Goal: Navigation & Orientation: Find specific page/section

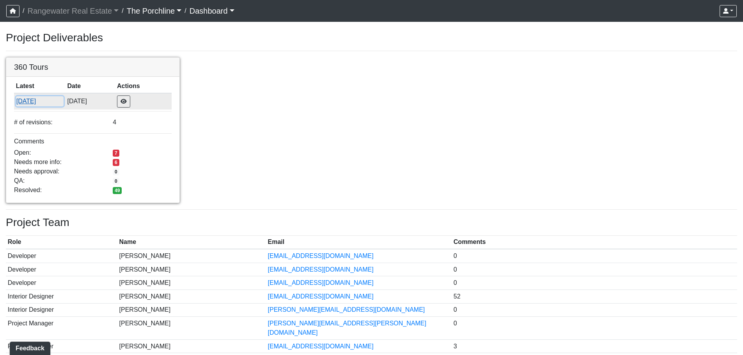
click at [38, 100] on button "[DATE]" at bounding box center [40, 101] width 48 height 10
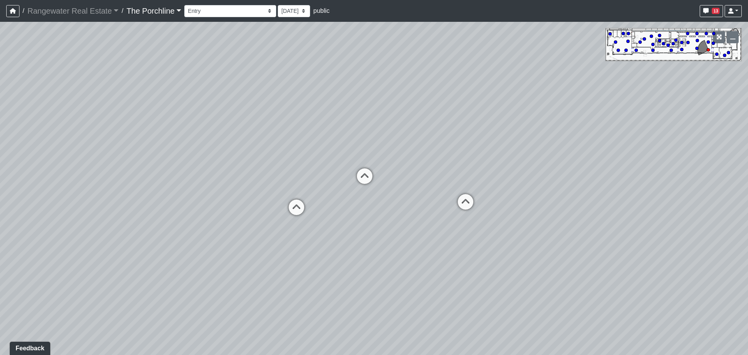
drag, startPoint x: 192, startPoint y: 207, endPoint x: 324, endPoint y: 162, distance: 139.4
click at [324, 162] on div "Loading... Seating Loading... Mailroom Entry Loading... Lounge Entry Loading...…" at bounding box center [374, 188] width 748 height 333
click at [725, 55] on circle at bounding box center [725, 55] width 3 height 3
drag, startPoint x: 534, startPoint y: 166, endPoint x: 310, endPoint y: 170, distance: 225.0
click at [310, 170] on div "Loading... Seating Loading... Mailroom Entry Loading... Lounge Entry Loading...…" at bounding box center [374, 188] width 748 height 333
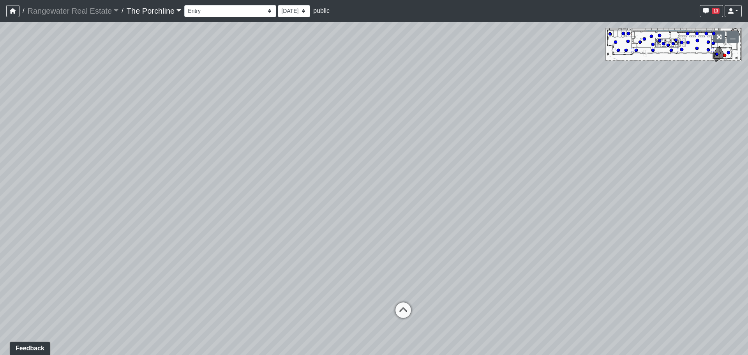
drag, startPoint x: 487, startPoint y: 107, endPoint x: 403, endPoint y: 207, distance: 130.6
click at [392, 292] on div "Loading... Seating Loading... Mailroom Entry Loading... Lounge Entry Loading...…" at bounding box center [374, 188] width 748 height 333
drag, startPoint x: 426, startPoint y: 159, endPoint x: 435, endPoint y: 155, distance: 9.1
click at [416, 248] on div "Loading... Seating Loading... Mailroom Entry Loading... Lounge Entry Loading...…" at bounding box center [374, 188] width 748 height 333
drag, startPoint x: 490, startPoint y: 283, endPoint x: 468, endPoint y: 112, distance: 172.1
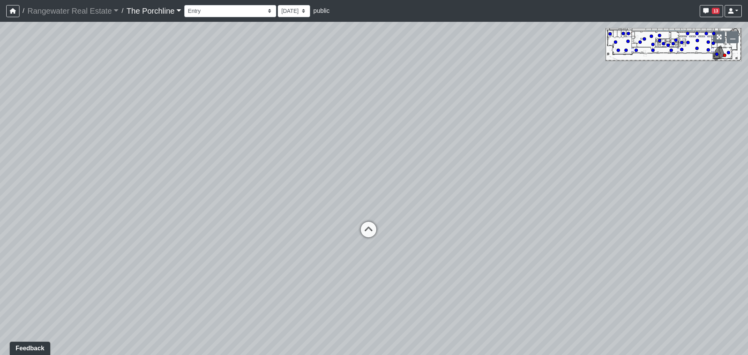
click at [464, 80] on div "Loading... Seating Loading... Mailroom Entry Loading... Lounge Entry Loading...…" at bounding box center [374, 188] width 748 height 333
drag, startPoint x: 487, startPoint y: 229, endPoint x: 494, endPoint y: 223, distance: 9.1
click at [489, 224] on div "Loading... Seating Loading... Mailroom Entry Loading... Lounge Entry Loading...…" at bounding box center [374, 188] width 748 height 333
click at [506, 219] on div "Loading... Seating Loading... Mailroom Entry Loading... Lounge Entry Loading...…" at bounding box center [374, 188] width 748 height 333
drag, startPoint x: 493, startPoint y: 214, endPoint x: 126, endPoint y: 191, distance: 367.6
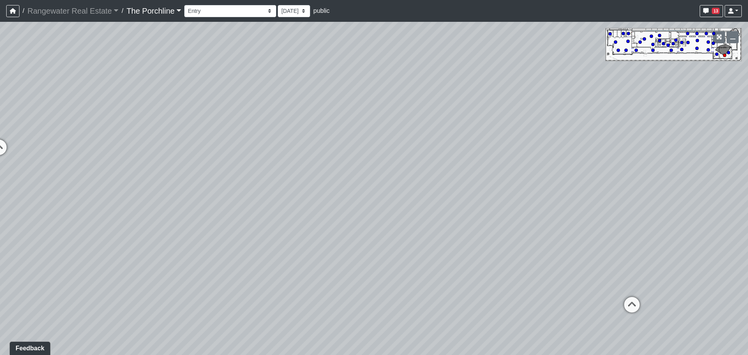
click at [126, 191] on div "Loading... Seating Loading... Mailroom Entry Loading... Lounge Entry Loading...…" at bounding box center [374, 188] width 748 height 333
drag, startPoint x: 258, startPoint y: 168, endPoint x: 379, endPoint y: 168, distance: 120.1
click at [402, 171] on div "Loading... Seating Loading... Mailroom Entry Loading... Lounge Entry Loading...…" at bounding box center [374, 188] width 748 height 333
click at [239, 151] on icon at bounding box center [245, 151] width 23 height 23
click at [337, 242] on icon at bounding box center [338, 248] width 23 height 23
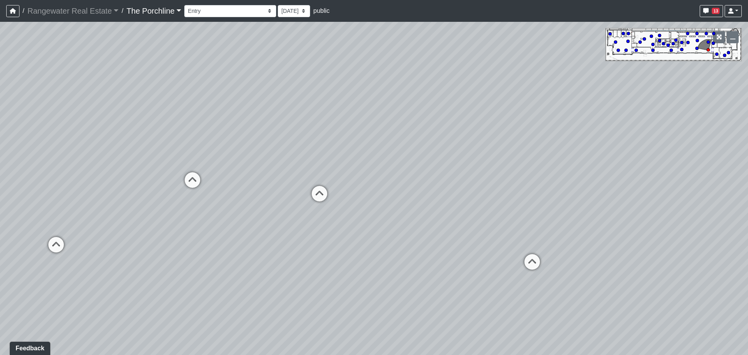
drag, startPoint x: 248, startPoint y: 208, endPoint x: 194, endPoint y: 203, distance: 54.4
click at [194, 203] on div "Loading... Seating Loading... Mailroom Entry Loading... Lounge Entry Loading...…" at bounding box center [374, 188] width 748 height 333
click at [322, 193] on icon at bounding box center [319, 197] width 23 height 23
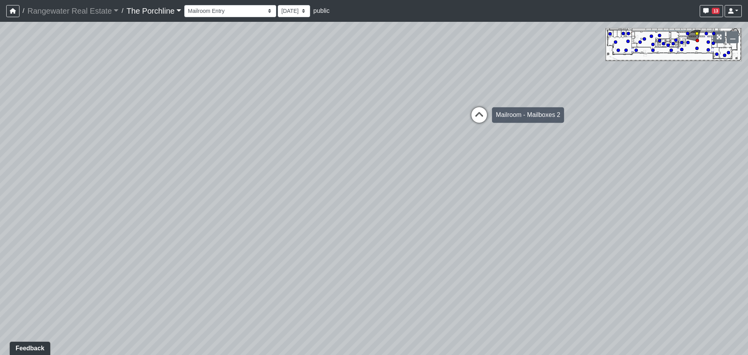
click at [476, 115] on icon at bounding box center [479, 118] width 23 height 23
drag, startPoint x: 294, startPoint y: 179, endPoint x: 456, endPoint y: 200, distance: 163.1
click at [617, 230] on div "Loading... Seating Loading... Mailroom Entry Loading... Lounge Entry Loading...…" at bounding box center [374, 188] width 748 height 333
drag, startPoint x: 295, startPoint y: 180, endPoint x: 552, endPoint y: 168, distance: 256.4
click at [571, 168] on div "Loading... Seating Loading... Mailroom Entry Loading... Lounge Entry Loading...…" at bounding box center [374, 188] width 748 height 333
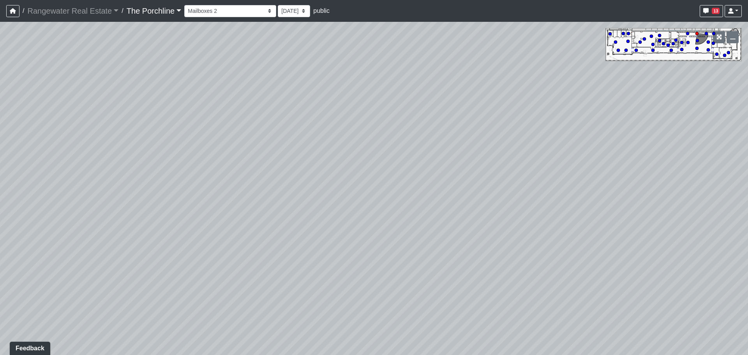
drag, startPoint x: 209, startPoint y: 185, endPoint x: 755, endPoint y: 339, distance: 568.2
click at [748, 339] on html "/ Rangewater Real Estate Rangewater Real Estate Loading... / The Porchline The …" at bounding box center [374, 177] width 748 height 355
drag, startPoint x: 425, startPoint y: 254, endPoint x: 472, endPoint y: 232, distance: 51.8
click at [525, 256] on div "Loading... Seating Loading... Mailroom Entry Loading... Lounge Entry Loading...…" at bounding box center [374, 188] width 748 height 333
drag, startPoint x: 222, startPoint y: 211, endPoint x: 324, endPoint y: 137, distance: 125.9
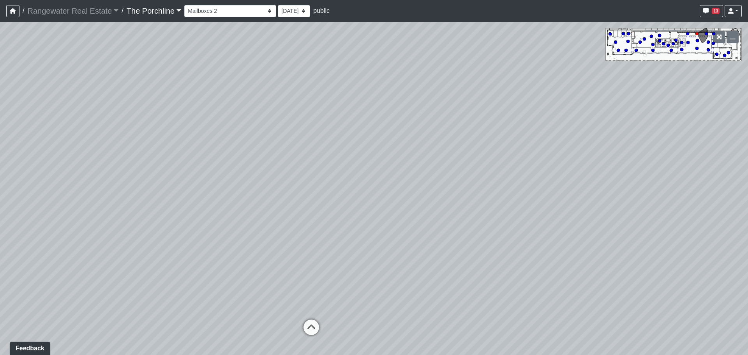
click at [324, 137] on div "Loading... Seating Loading... Mailroom Entry Loading... Lounge Entry Loading...…" at bounding box center [374, 188] width 748 height 333
drag, startPoint x: 454, startPoint y: 188, endPoint x: 172, endPoint y: 178, distance: 282.4
click at [172, 178] on div "Loading... Seating Loading... Mailroom Entry Loading... Lounge Entry Loading...…" at bounding box center [374, 188] width 748 height 333
drag, startPoint x: 435, startPoint y: 235, endPoint x: 364, endPoint y: 189, distance: 84.3
click at [364, 189] on div "Loading... Seating Loading... Mailroom Entry Loading... Lounge Entry Loading...…" at bounding box center [374, 188] width 748 height 333
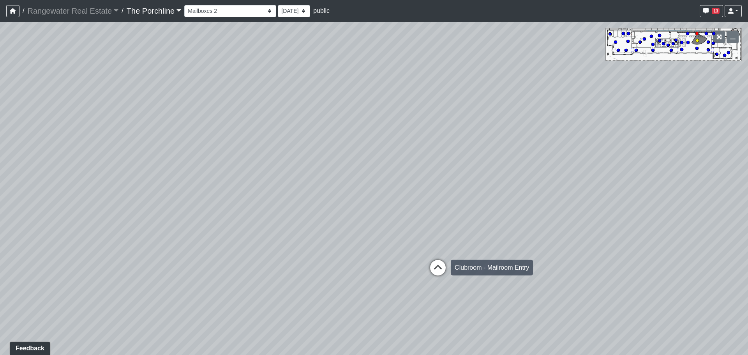
click at [445, 263] on icon at bounding box center [437, 271] width 23 height 23
click at [447, 250] on icon at bounding box center [447, 258] width 23 height 23
drag, startPoint x: 374, startPoint y: 179, endPoint x: 430, endPoint y: 325, distance: 155.9
click at [430, 325] on div "Loading... Seating Loading... Mailroom Entry Loading... Lounge Entry Loading...…" at bounding box center [374, 188] width 748 height 333
drag, startPoint x: 579, startPoint y: 233, endPoint x: 203, endPoint y: 212, distance: 376.4
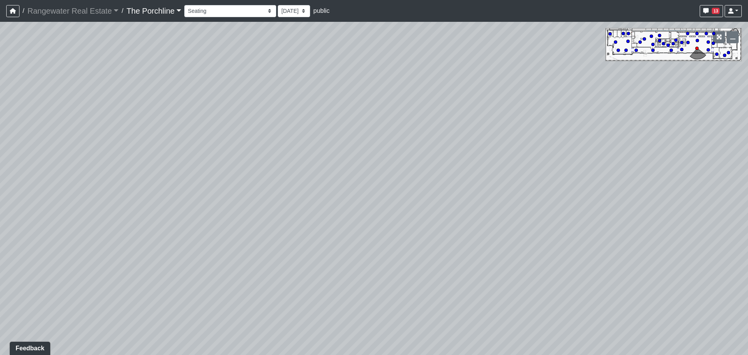
click at [205, 212] on div "Loading... Seating Loading... Mailroom Entry Loading... Lounge Entry Loading...…" at bounding box center [374, 188] width 748 height 333
drag, startPoint x: 478, startPoint y: 234, endPoint x: 248, endPoint y: 225, distance: 230.2
click at [248, 225] on div "Loading... Seating Loading... Mailroom Entry Loading... Lounge Entry Loading...…" at bounding box center [374, 188] width 748 height 333
drag, startPoint x: 379, startPoint y: 236, endPoint x: 377, endPoint y: 200, distance: 35.9
click at [377, 200] on div "Loading... Seating Loading... Mailroom Entry Loading... Lounge Entry Loading...…" at bounding box center [374, 188] width 748 height 333
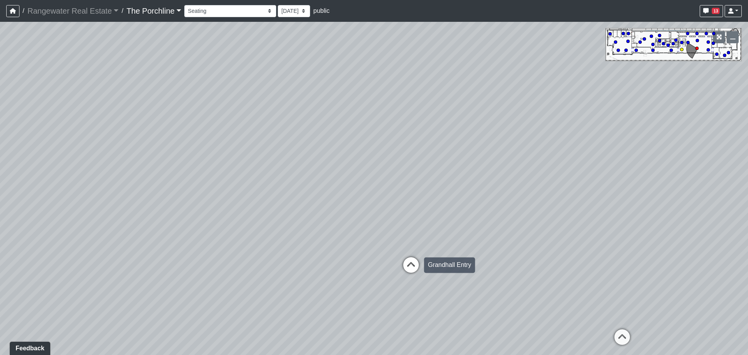
click at [414, 266] on icon at bounding box center [411, 268] width 23 height 23
drag, startPoint x: 458, startPoint y: 237, endPoint x: 432, endPoint y: 260, distance: 34.8
click at [432, 262] on div "Loading... Seating Loading... Mailroom Entry Loading... Lounge Entry Loading...…" at bounding box center [374, 188] width 748 height 333
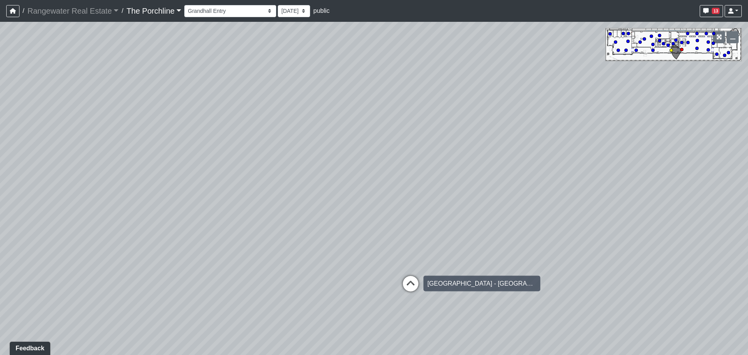
click at [414, 285] on icon at bounding box center [410, 287] width 23 height 23
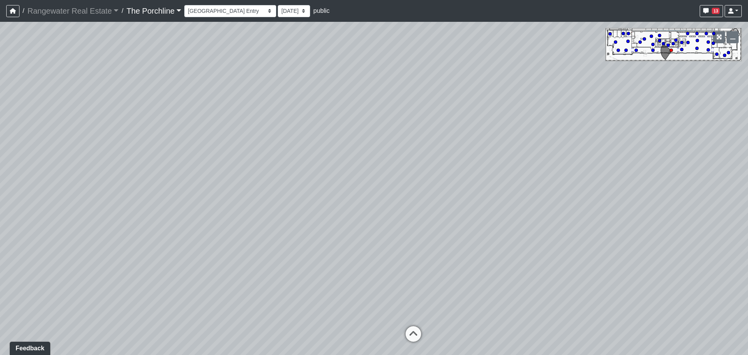
drag, startPoint x: 411, startPoint y: 203, endPoint x: 386, endPoint y: 298, distance: 98.8
click at [386, 298] on div "Loading... Seating Loading... Mailroom Entry Loading... Lounge Entry Loading...…" at bounding box center [374, 188] width 748 height 333
drag, startPoint x: 382, startPoint y: 251, endPoint x: 269, endPoint y: 205, distance: 121.5
click at [270, 205] on div "Loading... Seating Loading... Mailroom Entry Loading... Lounge Entry Loading...…" at bounding box center [374, 188] width 748 height 333
drag, startPoint x: 442, startPoint y: 273, endPoint x: 326, endPoint y: 216, distance: 130.1
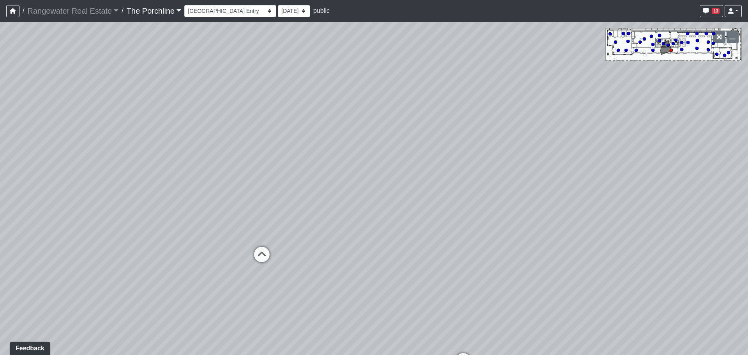
click at [326, 216] on div "Loading... Seating Loading... Mailroom Entry Loading... Lounge Entry Loading...…" at bounding box center [374, 188] width 748 height 333
drag, startPoint x: 429, startPoint y: 279, endPoint x: 479, endPoint y: 236, distance: 66.4
click at [495, 238] on div "Loading... Seating Loading... Mailroom Entry Loading... Lounge Entry Loading...…" at bounding box center [374, 188] width 748 height 333
click at [267, 212] on icon at bounding box center [262, 214] width 23 height 23
drag, startPoint x: 321, startPoint y: 218, endPoint x: 249, endPoint y: 214, distance: 72.2
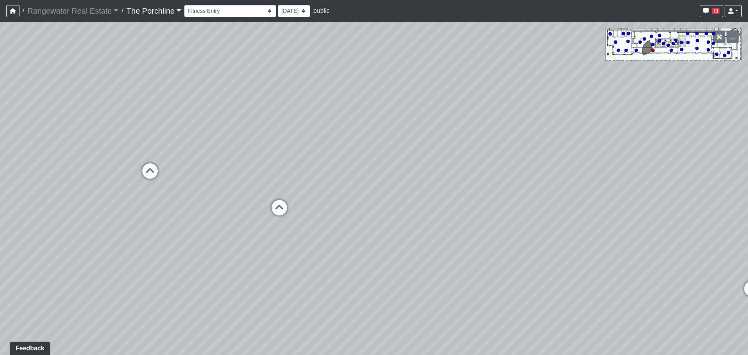
click at [252, 213] on div "Loading... Seating Loading... Mailroom Entry Loading... Lounge Entry Loading...…" at bounding box center [374, 188] width 748 height 333
drag, startPoint x: 316, startPoint y: 221, endPoint x: 316, endPoint y: 205, distance: 16.0
click at [321, 205] on div "Loading... Seating Loading... Mailroom Entry Loading... Lounge Entry Loading...…" at bounding box center [374, 188] width 748 height 333
click at [223, 202] on icon at bounding box center [214, 206] width 23 height 23
drag, startPoint x: 469, startPoint y: 205, endPoint x: 60, endPoint y: 161, distance: 411.6
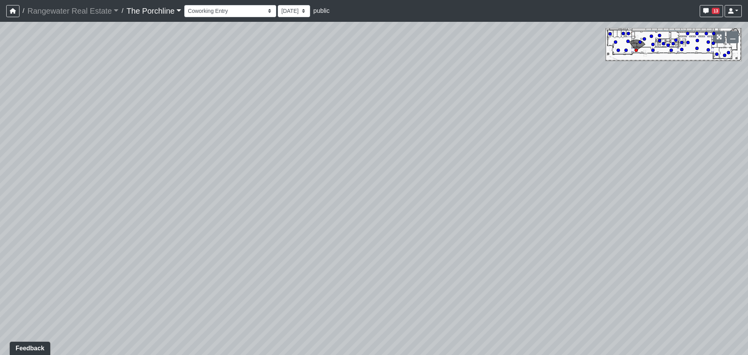
click at [58, 161] on div "Loading... Seating Loading... Mailroom Entry Loading... Lounge Entry Loading...…" at bounding box center [374, 188] width 748 height 333
drag, startPoint x: 358, startPoint y: 163, endPoint x: 151, endPoint y: 189, distance: 208.6
click at [151, 189] on div "Loading... Seating Loading... Mailroom Entry Loading... Lounge Entry Loading...…" at bounding box center [374, 188] width 748 height 333
click at [311, 172] on div "Loading... Seating Loading... Mailroom Entry Loading... Lounge Entry Loading...…" at bounding box center [374, 188] width 748 height 333
click at [489, 187] on icon at bounding box center [478, 193] width 23 height 23
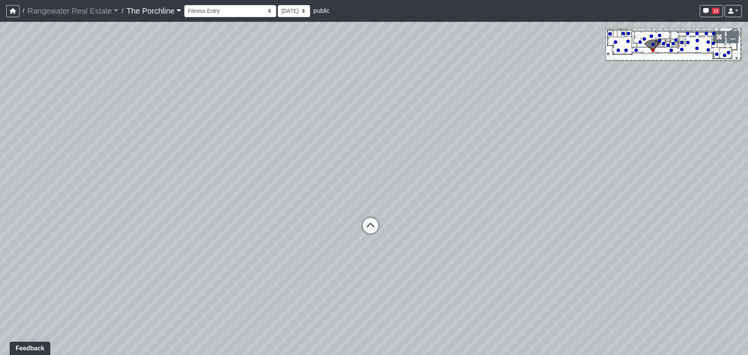
drag, startPoint x: 241, startPoint y: 137, endPoint x: 810, endPoint y: 199, distance: 572.9
click at [748, 199] on html "/ Rangewater Real Estate Rangewater Real Estate Loading... / The Porchline The …" at bounding box center [374, 177] width 748 height 355
click at [458, 274] on icon at bounding box center [464, 281] width 23 height 23
drag, startPoint x: 273, startPoint y: 219, endPoint x: 55, endPoint y: 251, distance: 220.2
click at [55, 251] on div "Loading... Seating Loading... Mailroom Entry Loading... Lounge Entry Loading...…" at bounding box center [374, 188] width 748 height 333
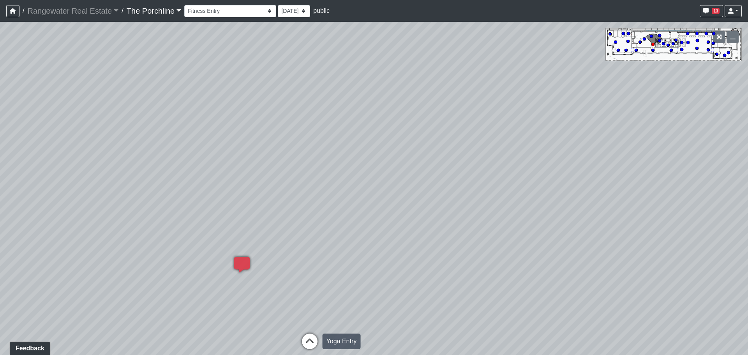
click at [313, 336] on icon at bounding box center [309, 345] width 23 height 23
drag, startPoint x: 406, startPoint y: 269, endPoint x: 17, endPoint y: 230, distance: 390.6
click at [17, 230] on div "Loading... Seating Loading... Mailroom Entry Loading... Lounge Entry Loading...…" at bounding box center [374, 188] width 748 height 333
click at [445, 274] on icon at bounding box center [443, 284] width 23 height 23
drag, startPoint x: 446, startPoint y: 222, endPoint x: 527, endPoint y: 282, distance: 100.6
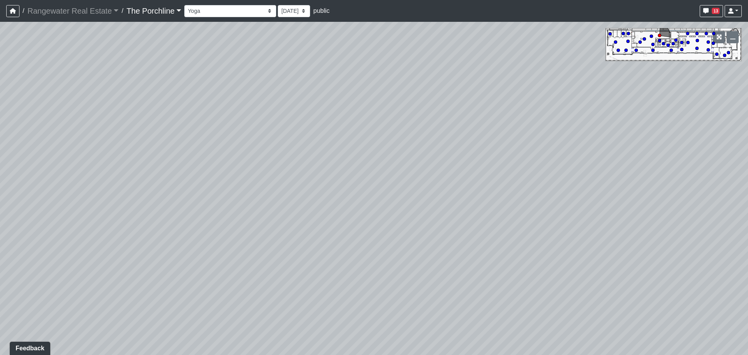
click at [527, 282] on div "Loading... Seating Loading... Mailroom Entry Loading... Lounge Entry Loading...…" at bounding box center [374, 188] width 748 height 333
drag, startPoint x: 143, startPoint y: 235, endPoint x: 543, endPoint y: 210, distance: 401.1
click at [539, 210] on div "Loading... Seating Loading... Mailroom Entry Loading... Lounge Entry Loading...…" at bounding box center [374, 188] width 748 height 333
drag, startPoint x: 135, startPoint y: 235, endPoint x: 309, endPoint y: 199, distance: 178.1
click at [313, 180] on div "Loading... Seating Loading... Mailroom Entry Loading... Lounge Entry Loading...…" at bounding box center [374, 188] width 748 height 333
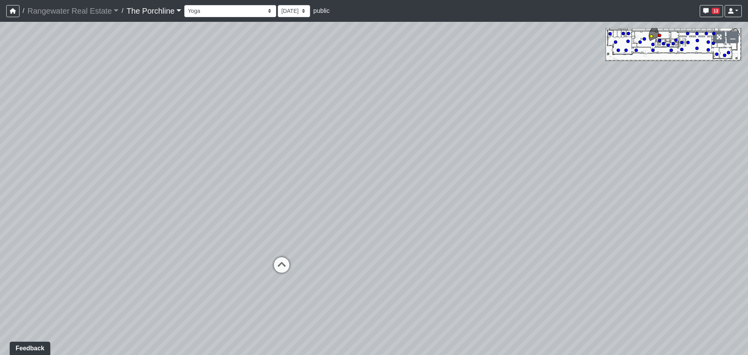
click at [278, 264] on icon at bounding box center [281, 268] width 23 height 23
drag, startPoint x: 266, startPoint y: 241, endPoint x: 409, endPoint y: 255, distance: 143.3
click at [403, 255] on div "Loading... Seating Loading... Mailroom Entry Loading... Lounge Entry Loading...…" at bounding box center [374, 188] width 748 height 333
click at [350, 279] on icon at bounding box center [346, 285] width 23 height 23
drag, startPoint x: 347, startPoint y: 248, endPoint x: 130, endPoint y: 225, distance: 218.0
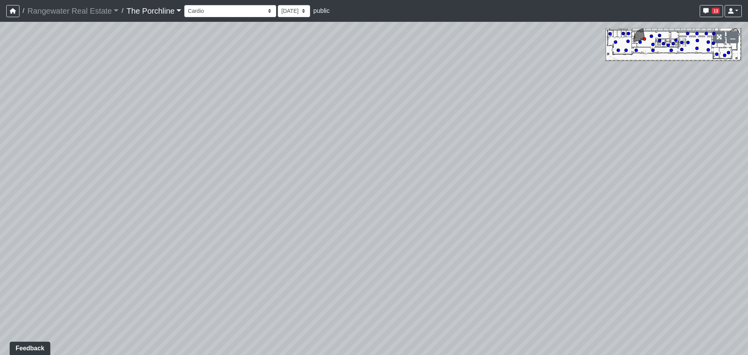
click at [130, 225] on div "Loading... Seating Loading... Mailroom Entry Loading... Lounge Entry Loading...…" at bounding box center [374, 188] width 748 height 333
drag, startPoint x: 301, startPoint y: 215, endPoint x: 169, endPoint y: 214, distance: 132.5
click at [97, 211] on div "Loading... Seating Loading... Mailroom Entry Loading... Lounge Entry Loading...…" at bounding box center [374, 188] width 748 height 333
drag, startPoint x: 482, startPoint y: 225, endPoint x: 163, endPoint y: 208, distance: 319.3
click at [117, 208] on div "Loading... Seating Loading... Mailroom Entry Loading... Lounge Entry Loading...…" at bounding box center [374, 188] width 748 height 333
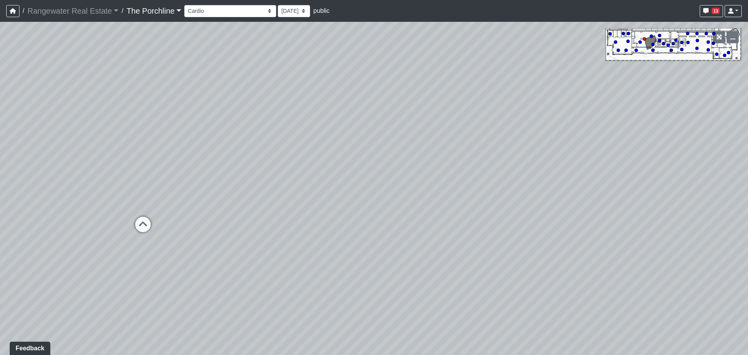
drag, startPoint x: 281, startPoint y: 208, endPoint x: 235, endPoint y: 206, distance: 46.4
click at [230, 208] on div "Loading... Seating Loading... Mailroom Entry Loading... Lounge Entry Loading...…" at bounding box center [374, 188] width 748 height 333
click at [624, 51] on div "Loading... Seating Loading... Mailroom Entry Loading... Lounge Entry Loading...…" at bounding box center [374, 188] width 748 height 333
click at [625, 51] on circle at bounding box center [626, 50] width 3 height 3
drag, startPoint x: 447, startPoint y: 160, endPoint x: 645, endPoint y: 144, distance: 198.3
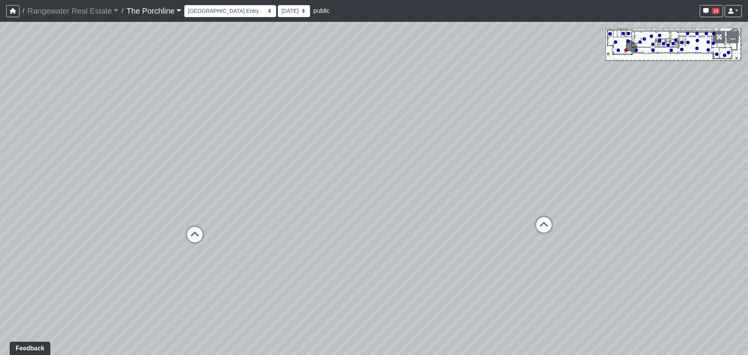
click at [635, 139] on div "Loading... Seating Loading... Mailroom Entry Loading... Lounge Entry Loading...…" at bounding box center [374, 188] width 748 height 333
drag, startPoint x: 335, startPoint y: 158, endPoint x: 553, endPoint y: 214, distance: 224.9
click at [553, 214] on div "Loading... Seating Loading... Mailroom Entry Loading... Lounge Entry Loading...…" at bounding box center [374, 188] width 748 height 333
drag, startPoint x: 302, startPoint y: 179, endPoint x: 469, endPoint y: 190, distance: 167.6
click at [469, 190] on div "Loading... Seating Loading... Mailroom Entry Loading... Lounge Entry Loading...…" at bounding box center [374, 188] width 748 height 333
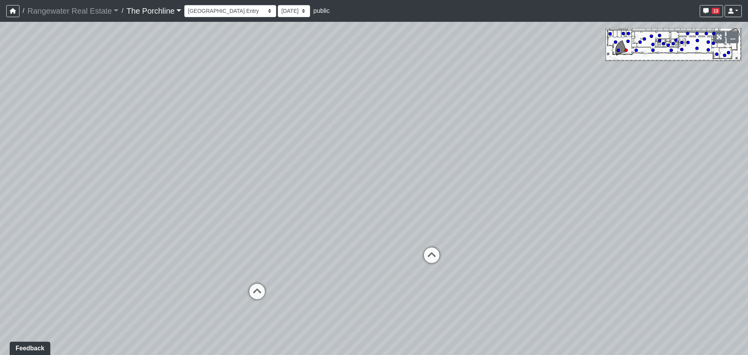
drag, startPoint x: 326, startPoint y: 193, endPoint x: 508, endPoint y: 170, distance: 183.9
click at [508, 170] on div "Loading... Seating Loading... Mailroom Entry Loading... Lounge Entry Loading...…" at bounding box center [374, 188] width 748 height 333
drag
click at [415, 161] on div "Loading... Seating Loading... Mailroom Entry Loading... Lounge Entry Loading...…" at bounding box center [374, 188] width 748 height 333
drag, startPoint x: 303, startPoint y: 239, endPoint x: 200, endPoint y: 218, distance: 104.7
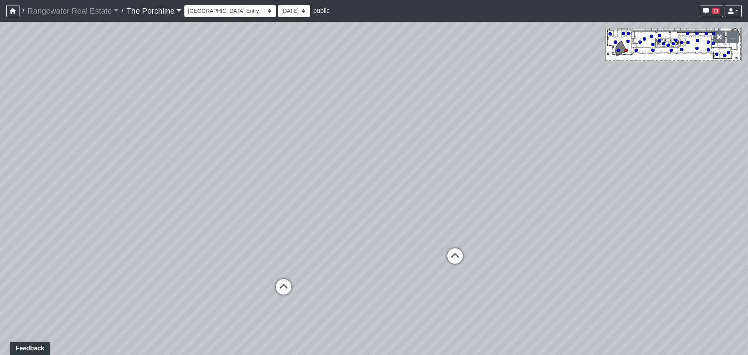
click at [200, 218] on div "Loading... Seating Loading... Mailroom Entry Loading... Lounge Entry Loading...…" at bounding box center [374, 188] width 748 height 333
drag, startPoint x: 391, startPoint y: 212, endPoint x: 109, endPoint y: 206, distance: 282.3
click at [109, 206] on div "Loading... Seating Loading... Mailroom Entry Loading... Lounge Entry Loading...…" at bounding box center [374, 188] width 748 height 333
click at [314, 204] on div "Loading... Seating Loading... Mailroom Entry Loading... Lounge Entry Loading...…" at bounding box center [374, 188] width 748 height 333
drag, startPoint x: 723, startPoint y: 186, endPoint x: 570, endPoint y: 168, distance: 153.8
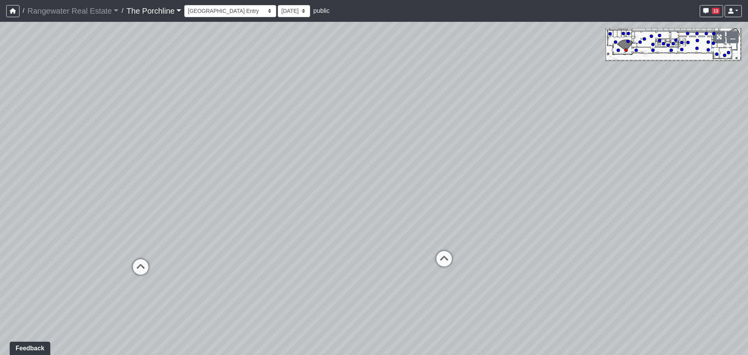
click at [582, 169] on div "Loading... Seating Loading... Mailroom Entry Loading... Lounge Entry Loading...…" at bounding box center [374, 188] width 748 height 333
drag, startPoint x: 577, startPoint y: 178, endPoint x: 468, endPoint y: 175, distance: 108.4
click at [476, 175] on div "Loading... Seating Loading... Mailroom Entry Loading... Lounge Entry Loading...…" at bounding box center [374, 188] width 748 height 333
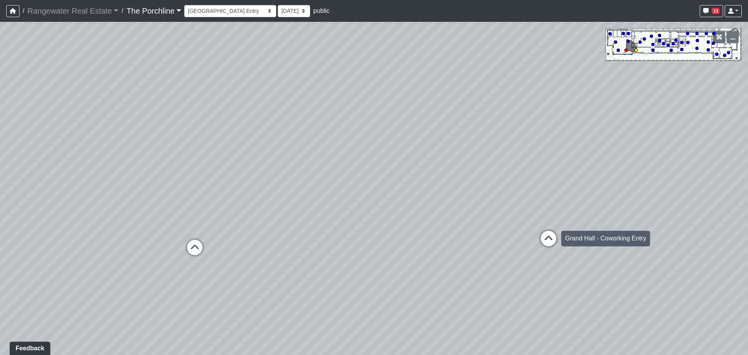
click at [552, 239] on icon at bounding box center [548, 242] width 23 height 23
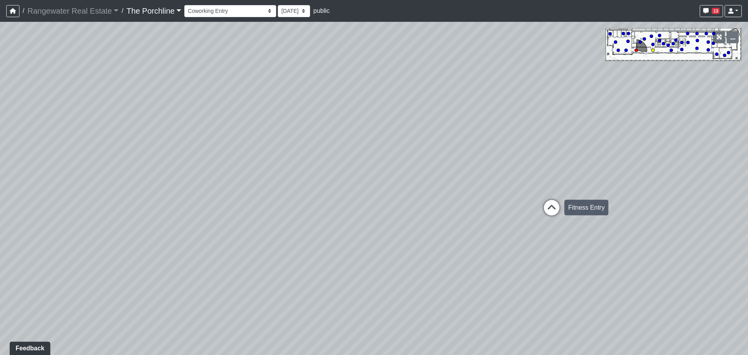
click at [551, 211] on icon at bounding box center [551, 211] width 23 height 23
drag, startPoint x: 568, startPoint y: 178, endPoint x: 584, endPoint y: 159, distance: 24.4
click at [584, 159] on div "Loading... Seating Loading... Mailroom Entry Loading... Lounge Entry Loading...…" at bounding box center [374, 188] width 748 height 333
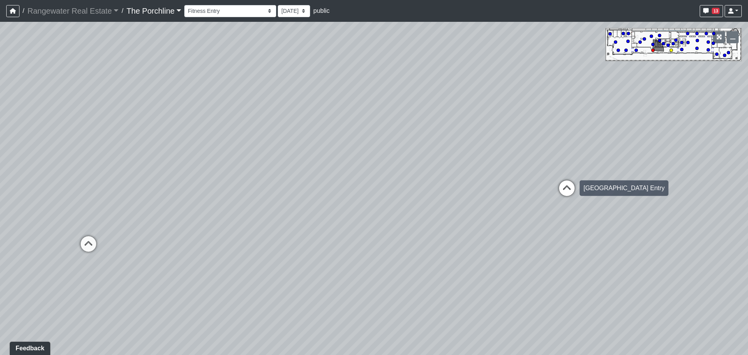
click at [568, 193] on icon at bounding box center [566, 191] width 23 height 23
drag, startPoint x: 559, startPoint y: 231, endPoint x: 561, endPoint y: 222, distance: 8.7
click at [559, 231] on icon at bounding box center [559, 234] width 23 height 23
drag, startPoint x: 516, startPoint y: 178, endPoint x: 724, endPoint y: 184, distance: 207.9
click at [724, 184] on div "Loading... Seating Loading... Mailroom Entry Loading... Lounge Entry Loading...…" at bounding box center [374, 188] width 748 height 333
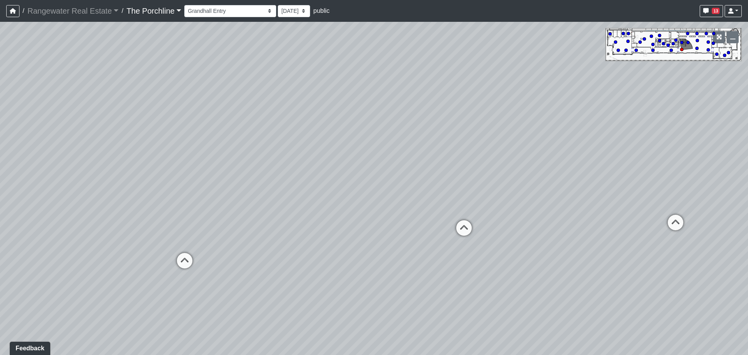
drag, startPoint x: 526, startPoint y: 165, endPoint x: 394, endPoint y: 160, distance: 132.2
click at [384, 161] on div "Loading... Seating Loading... Mailroom Entry Loading... Lounge Entry Loading...…" at bounding box center [374, 188] width 748 height 333
drag, startPoint x: 540, startPoint y: 160, endPoint x: 535, endPoint y: 158, distance: 4.9
click at [535, 158] on div "Loading... Seating Loading... Mailroom Entry Loading... Lounge Entry Loading...…" at bounding box center [374, 188] width 748 height 333
drag, startPoint x: 373, startPoint y: 170, endPoint x: 692, endPoint y: 149, distance: 319.2
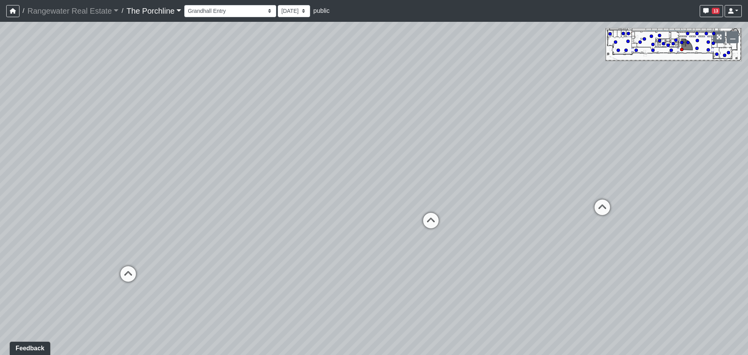
click at [692, 149] on div "Loading... Seating Loading... Mailroom Entry Loading... Lounge Entry Loading...…" at bounding box center [374, 188] width 748 height 333
drag, startPoint x: 416, startPoint y: 160, endPoint x: 682, endPoint y: 144, distance: 265.9
click at [690, 143] on div "Loading... Seating Loading... Mailroom Entry Loading... Lounge Entry Loading...…" at bounding box center [374, 188] width 748 height 333
drag, startPoint x: 449, startPoint y: 154, endPoint x: 669, endPoint y: 148, distance: 219.9
click at [669, 148] on div "Loading... Seating Loading... Mailroom Entry Loading... Lounge Entry Loading...…" at bounding box center [374, 188] width 748 height 333
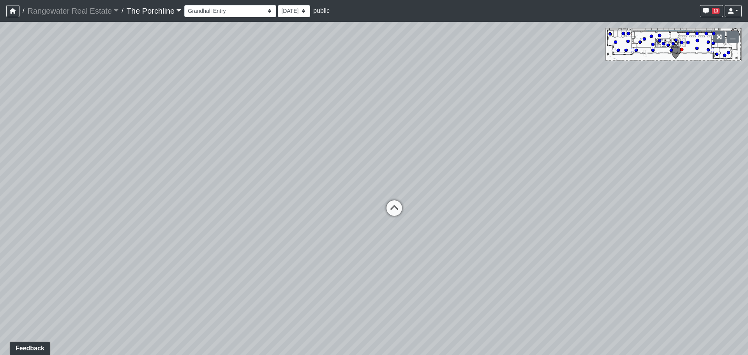
drag, startPoint x: 535, startPoint y: 179, endPoint x: 624, endPoint y: 250, distance: 114.3
click at [620, 275] on div "Loading... Seating Loading... Mailroom Entry Loading... Lounge Entry Loading...…" at bounding box center [374, 188] width 748 height 333
drag, startPoint x: 578, startPoint y: 163, endPoint x: 553, endPoint y: 178, distance: 28.8
click at [555, 177] on div "Loading... Seating Loading... Mailroom Entry Loading... Lounge Entry Loading...…" at bounding box center [374, 188] width 748 height 333
drag, startPoint x: 469, startPoint y: 158, endPoint x: 321, endPoint y: 158, distance: 148.1
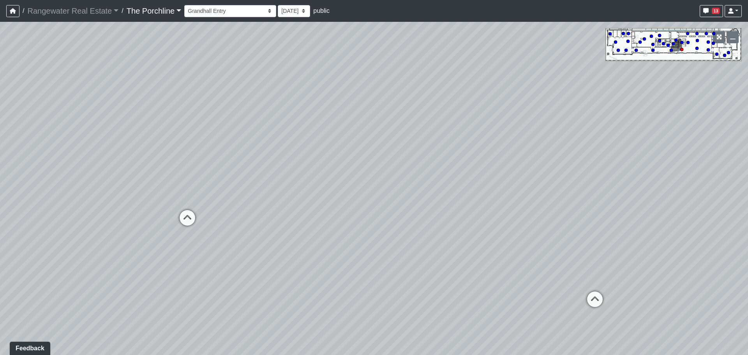
click at [315, 158] on div "Loading... Seating Loading... Mailroom Entry Loading... Lounge Entry Loading...…" at bounding box center [374, 188] width 748 height 333
drag, startPoint x: 458, startPoint y: 132, endPoint x: 324, endPoint y: 164, distance: 137.6
click at [228, 195] on div "Loading... Seating Loading... Mailroom Entry Loading... Lounge Entry Loading...…" at bounding box center [374, 188] width 748 height 333
drag, startPoint x: 474, startPoint y: 125, endPoint x: 271, endPoint y: 197, distance: 214.8
click at [257, 214] on div "Loading... Seating Loading... Mailroom Entry Loading... Lounge Entry Loading...…" at bounding box center [374, 188] width 748 height 333
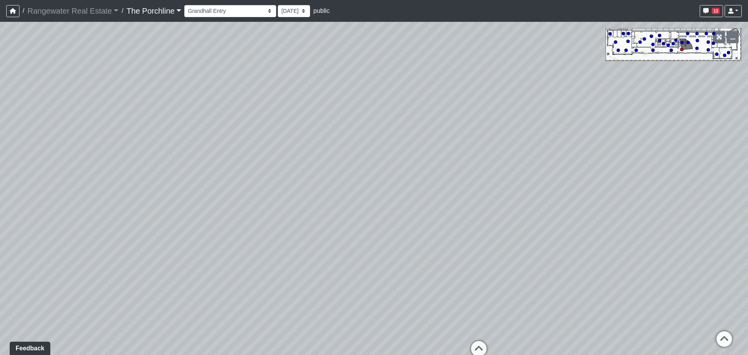
drag, startPoint x: 571, startPoint y: 287, endPoint x: 557, endPoint y: 217, distance: 71.1
click at [557, 217] on div "Loading... Seating Loading... Mailroom Entry Loading... Lounge Entry Loading...…" at bounding box center [374, 188] width 748 height 333
drag, startPoint x: 532, startPoint y: 245, endPoint x: 433, endPoint y: 244, distance: 99.4
click at [428, 244] on div "Loading... Seating Loading... Mailroom Entry Loading... Lounge Entry Loading...…" at bounding box center [374, 188] width 748 height 333
drag, startPoint x: 583, startPoint y: 215, endPoint x: 709, endPoint y: 173, distance: 132.6
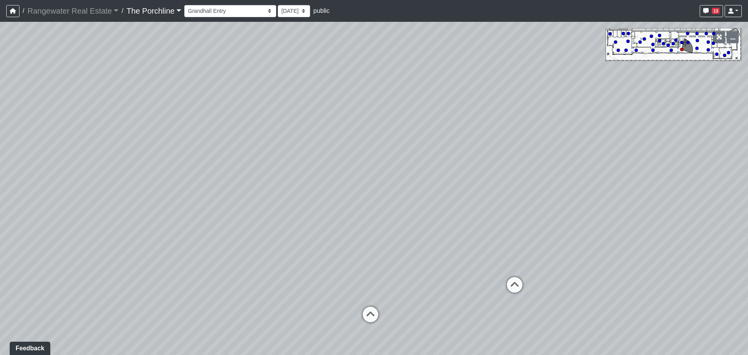
click at [708, 173] on div "Loading... Seating Loading... Mailroom Entry Loading... Lounge Entry Loading...…" at bounding box center [374, 188] width 748 height 333
drag, startPoint x: 504, startPoint y: 204, endPoint x: 708, endPoint y: 179, distance: 205.4
click at [708, 179] on div "Loading... Seating Loading... Mailroom Entry Loading... Lounge Entry Loading...…" at bounding box center [374, 188] width 748 height 333
drag, startPoint x: 562, startPoint y: 191, endPoint x: 659, endPoint y: 185, distance: 97.3
click at [658, 185] on div "Loading... Seating Loading... Mailroom Entry Loading... Lounge Entry Loading...…" at bounding box center [374, 188] width 748 height 333
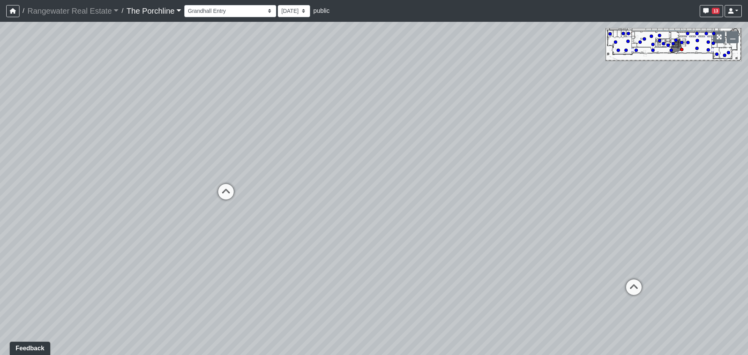
drag, startPoint x: 479, startPoint y: 205, endPoint x: 605, endPoint y: 195, distance: 125.9
click at [605, 195] on div "Loading... Seating Loading... Mailroom Entry Loading... Lounge Entry Loading...…" at bounding box center [374, 188] width 748 height 333
drag, startPoint x: 297, startPoint y: 115, endPoint x: 419, endPoint y: 179, distance: 137.0
click at [419, 179] on div "Loading... Seating Loading... Mailroom Entry Loading... Lounge Entry Loading...…" at bounding box center [374, 188] width 748 height 333
drag, startPoint x: 646, startPoint y: 181, endPoint x: 229, endPoint y: 165, distance: 416.7
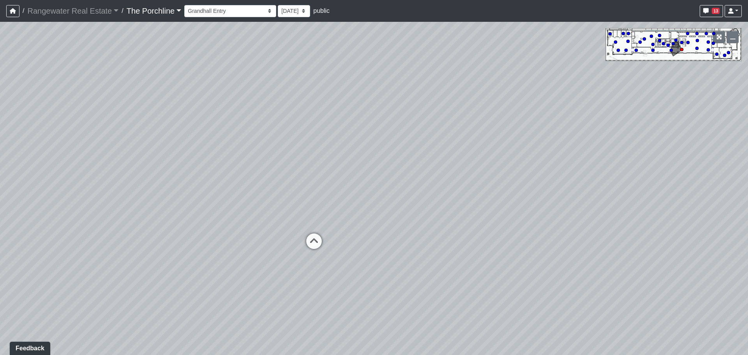
click at [245, 164] on div "Loading... Seating Loading... Mailroom Entry Loading... Lounge Entry Loading...…" at bounding box center [374, 188] width 748 height 333
drag, startPoint x: 544, startPoint y: 174, endPoint x: 378, endPoint y: 172, distance: 166.1
click at [378, 172] on div "Loading... Seating Loading... Mailroom Entry Loading... Lounge Entry Loading...…" at bounding box center [374, 188] width 748 height 333
click at [431, 264] on icon at bounding box center [431, 270] width 23 height 23
click at [473, 272] on icon at bounding box center [469, 282] width 23 height 23
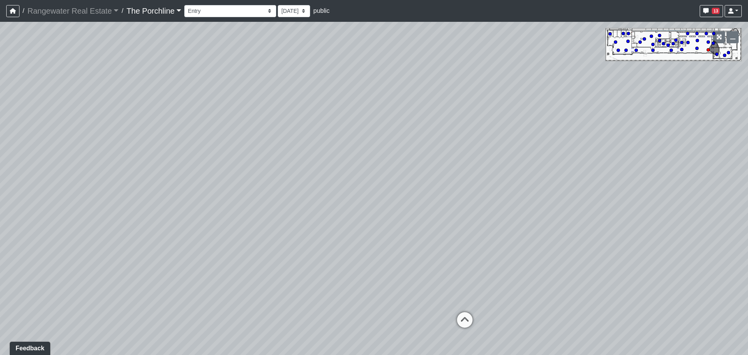
click at [465, 303] on div "Loading... Seating Loading... Mailroom Entry Loading... Lounge Entry Loading...…" at bounding box center [374, 188] width 748 height 333
click at [464, 310] on div "Loading... Leasing - Coffee Foyer" at bounding box center [464, 319] width 23 height 23
click at [368, 220] on icon at bounding box center [361, 222] width 23 height 23
select select "b4ji1Fs1oorKjVYAtSUi9e"
drag, startPoint x: 438, startPoint y: 135, endPoint x: 511, endPoint y: 313, distance: 192.3
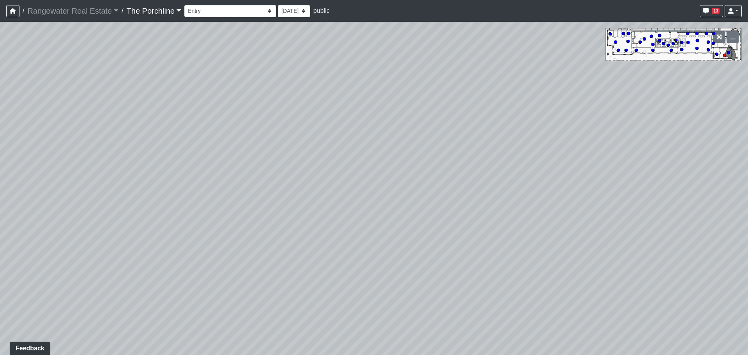
click at [508, 317] on div "Loading... Seating Loading... Mailroom Entry Loading... Lounge Entry Loading...…" at bounding box center [374, 188] width 748 height 333
drag, startPoint x: 509, startPoint y: 221, endPoint x: 669, endPoint y: 223, distance: 159.4
click at [669, 223] on div "Loading... Seating Loading... Mailroom Entry Loading... Lounge Entry Loading...…" at bounding box center [374, 188] width 748 height 333
drag, startPoint x: 476, startPoint y: 226, endPoint x: 607, endPoint y: 153, distance: 149.7
click at [602, 155] on div "Loading... Seating Loading... Mailroom Entry Loading... Lounge Entry Loading...…" at bounding box center [374, 188] width 748 height 333
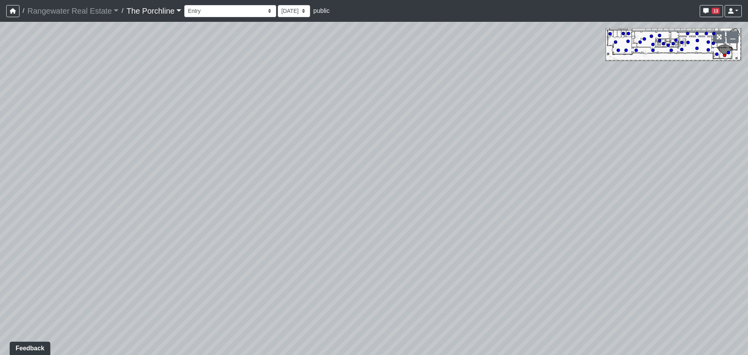
drag, startPoint x: 453, startPoint y: 245, endPoint x: 577, endPoint y: 184, distance: 138.1
click at [573, 184] on div "Loading... Seating Loading... Mailroom Entry Loading... Lounge Entry Loading...…" at bounding box center [374, 188] width 748 height 333
drag, startPoint x: 380, startPoint y: 234, endPoint x: 509, endPoint y: 193, distance: 136.1
click at [508, 193] on div "Loading... Seating Loading... Mailroom Entry Loading... Lounge Entry Loading...…" at bounding box center [374, 188] width 748 height 333
drag, startPoint x: 438, startPoint y: 239, endPoint x: 515, endPoint y: 214, distance: 80.7
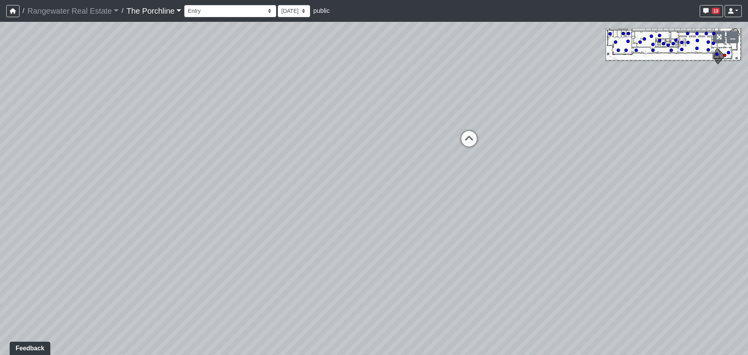
click at [515, 214] on div "Loading... Seating Loading... Mailroom Entry Loading... Lounge Entry Loading...…" at bounding box center [374, 188] width 748 height 333
